Goal: Check status: Check status

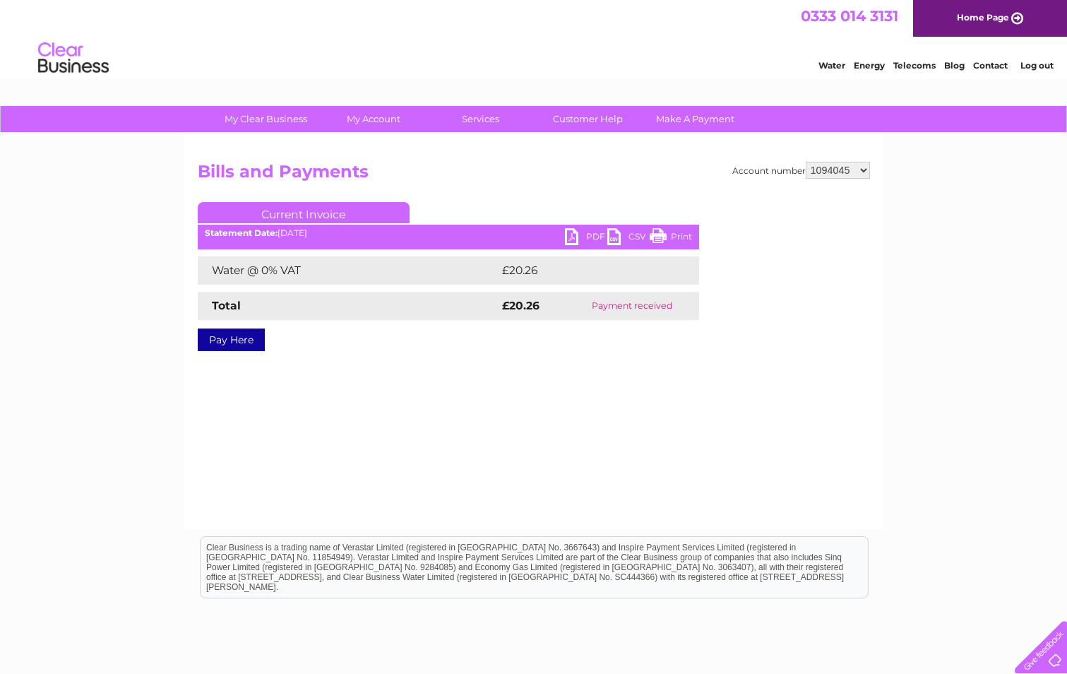
click at [820, 169] on select "911648 975946 979041 980046 990352 990353 990356 990361 997232 1080773 1081707 …" at bounding box center [838, 170] width 64 height 17
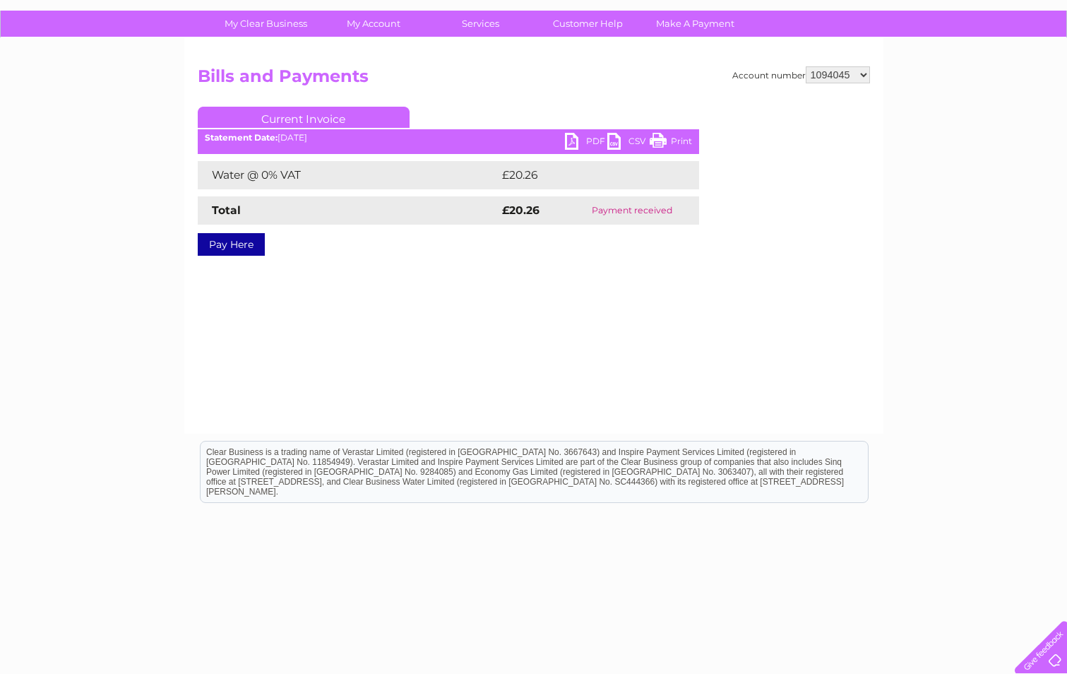
scroll to position [107, 0]
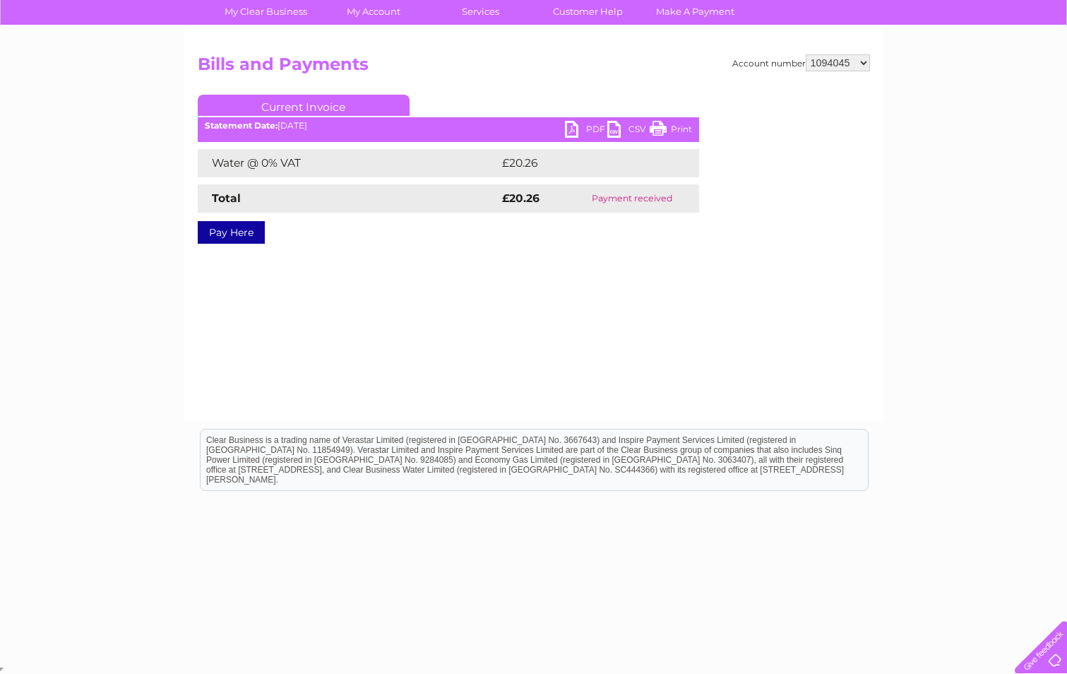
click at [829, 57] on select "911648 975946 979041 980046 990352 990353 990356 990361 997232 1080773 1081707 …" at bounding box center [838, 62] width 64 height 17
select select "30308352"
click at [806, 54] on select "911648 975946 979041 980046 990352 990353 990356 990361 997232 1080773 1081707 …" at bounding box center [838, 62] width 64 height 17
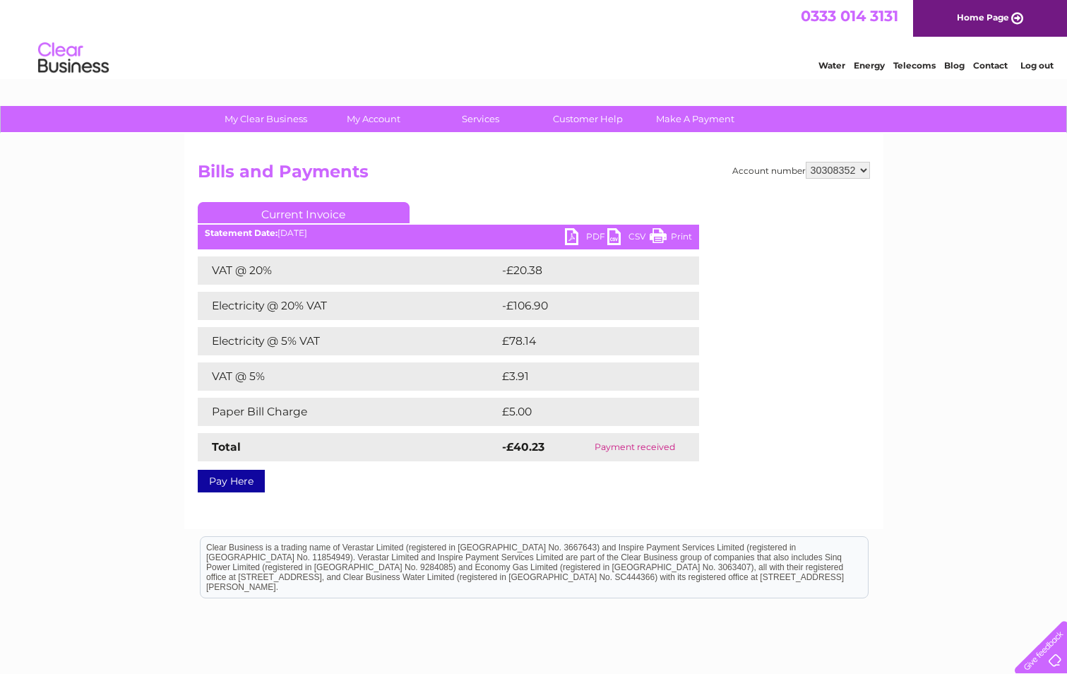
click at [341, 214] on link "Current Invoice" at bounding box center [304, 212] width 212 height 21
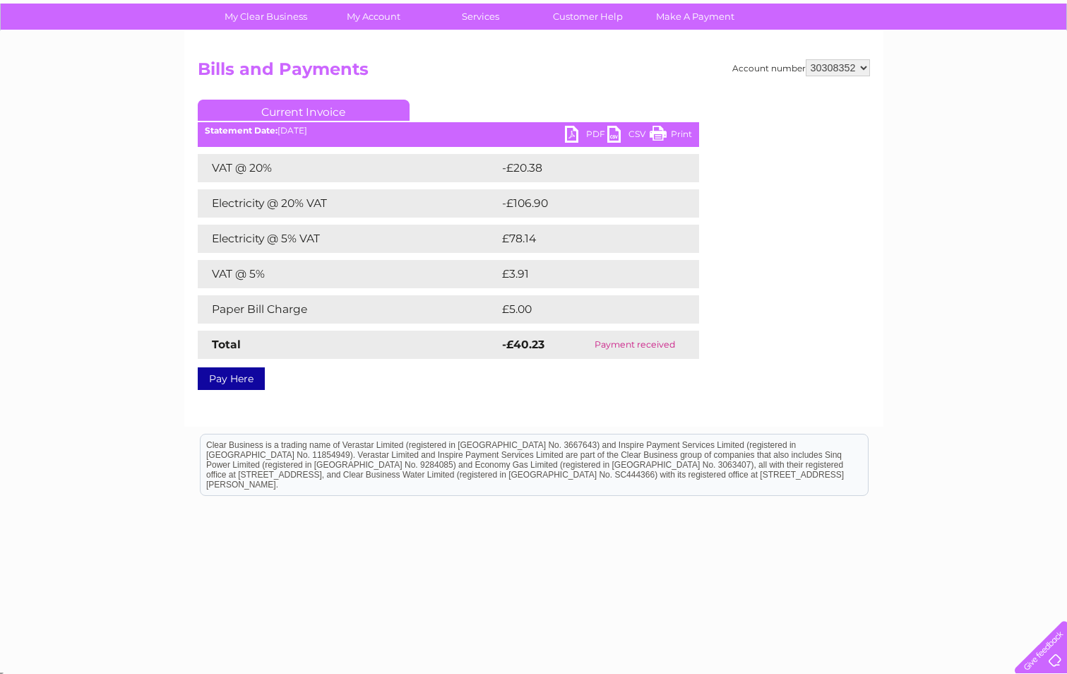
scroll to position [107, 0]
